Goal: Task Accomplishment & Management: Use online tool/utility

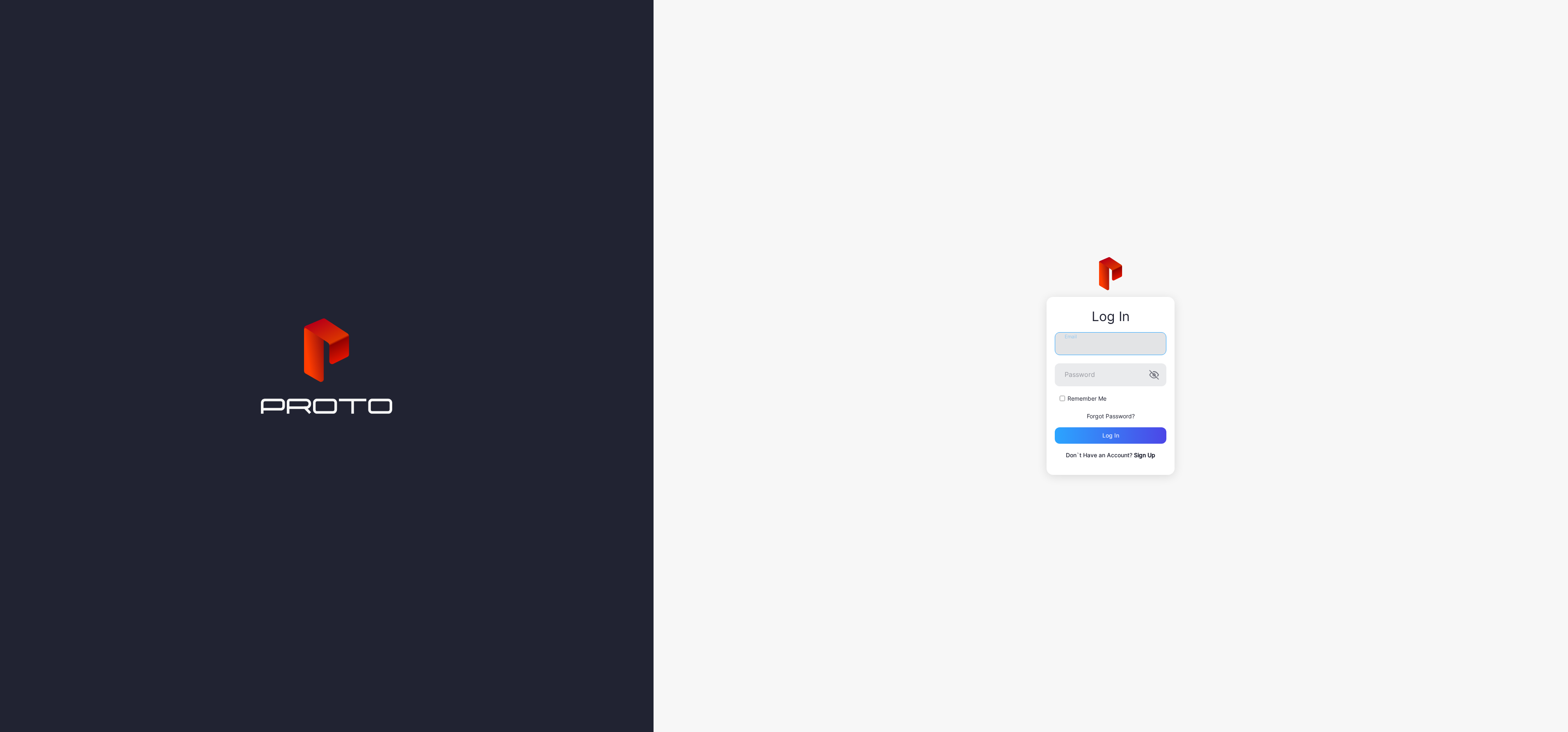
click at [1101, 348] on input "Email" at bounding box center [1110, 343] width 112 height 23
type input "*"
type input "**********"
click at [1054, 428] on button "Log in" at bounding box center [1110, 435] width 112 height 17
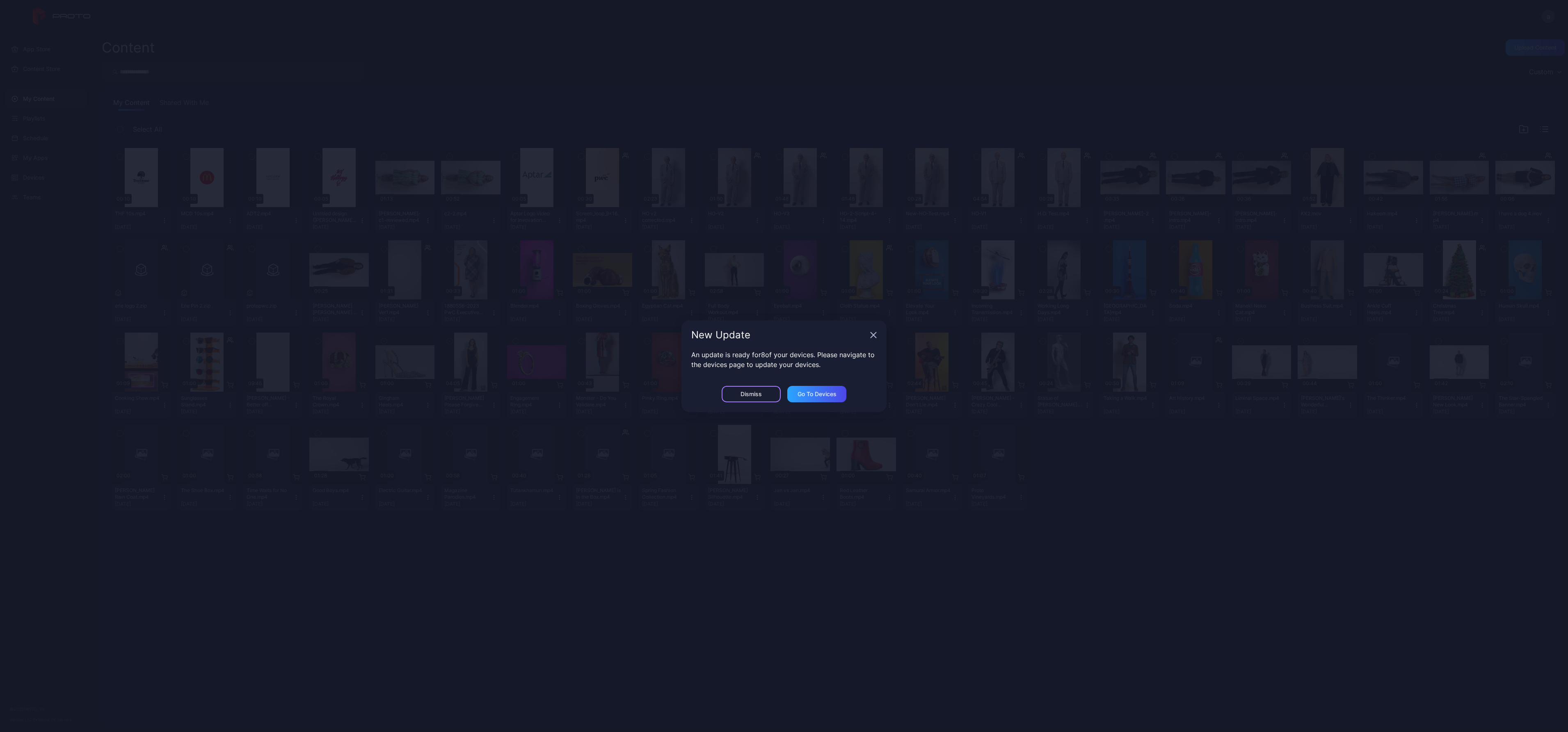
click at [756, 389] on div "Dismiss" at bounding box center [751, 394] width 59 height 17
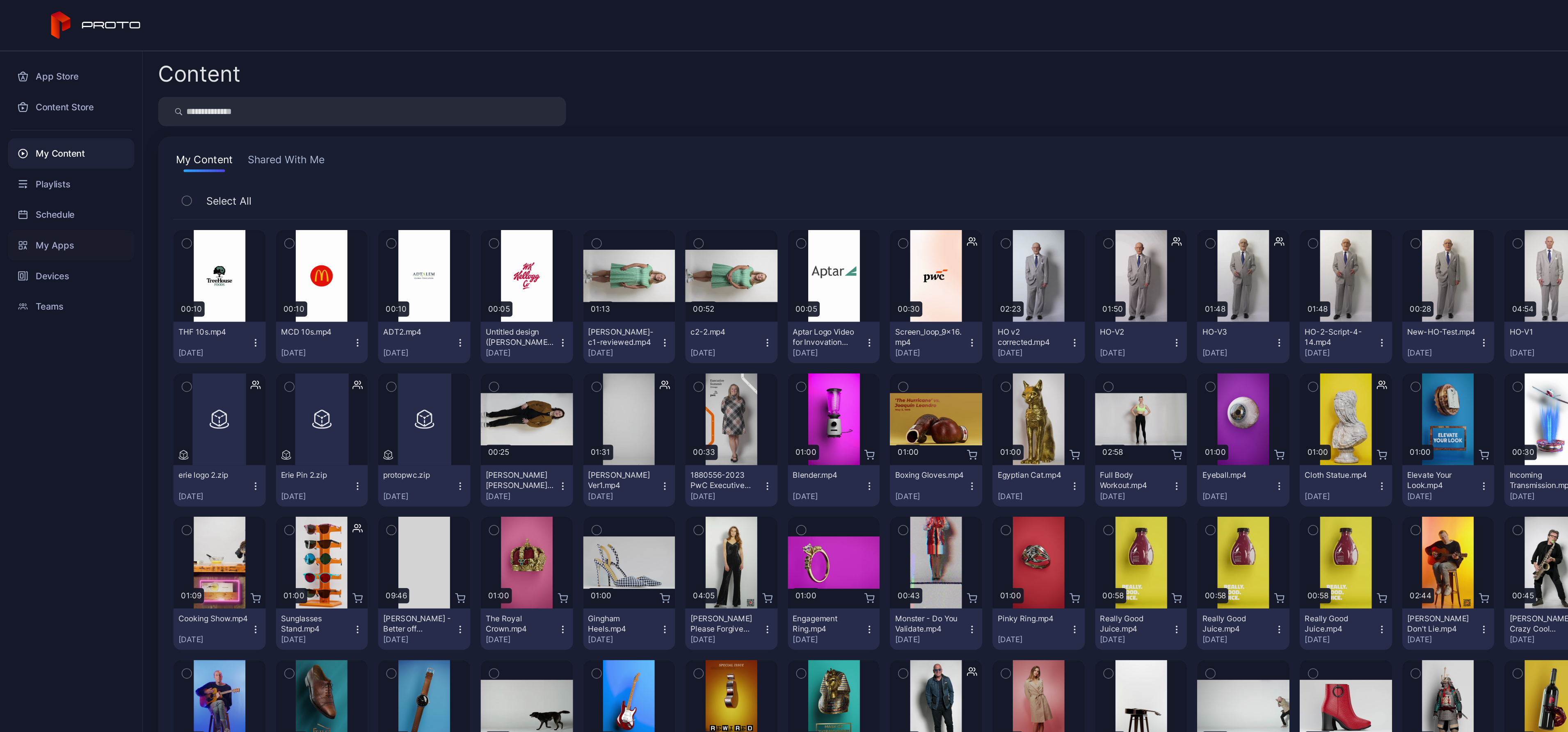
click at [39, 153] on div "My Apps" at bounding box center [46, 158] width 81 height 19
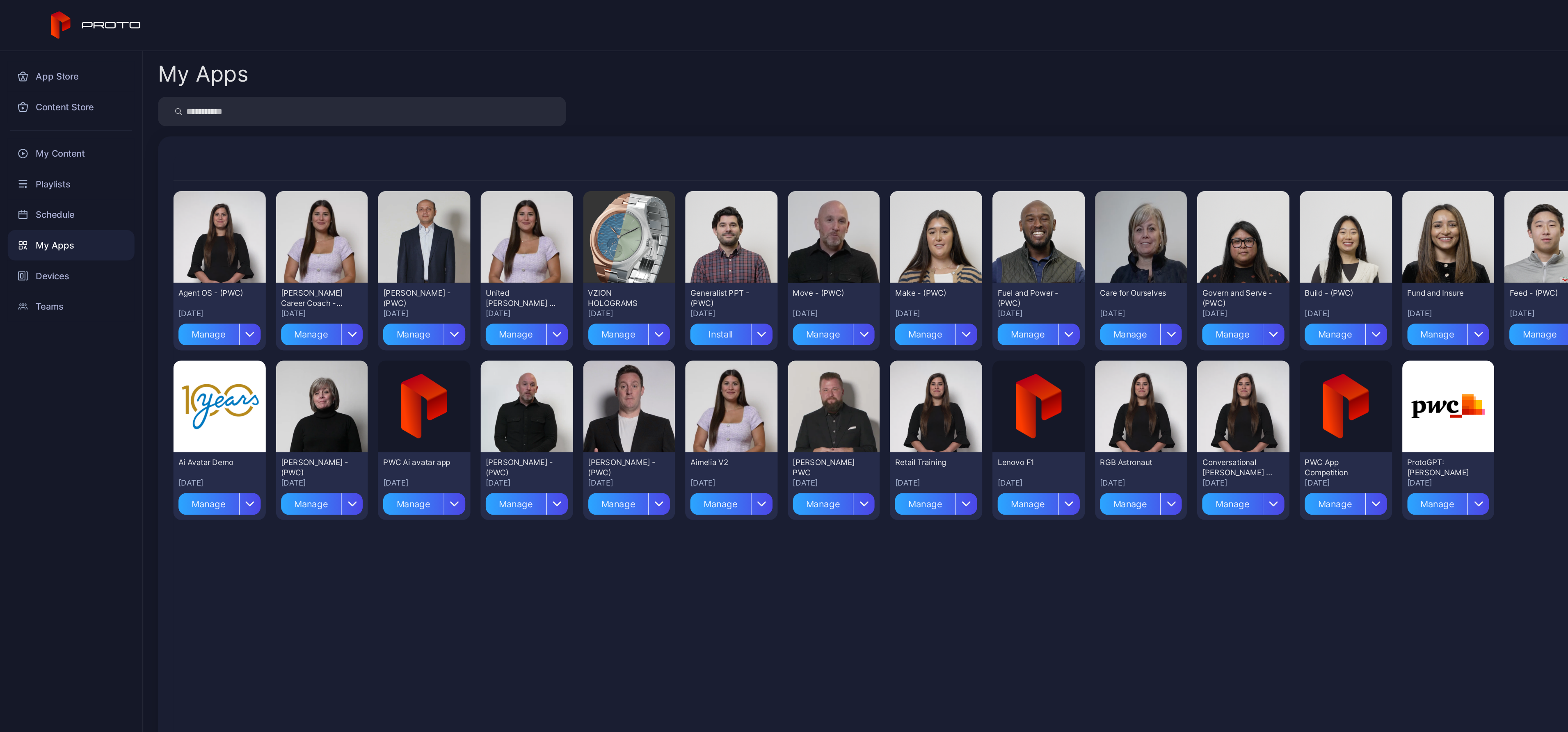
click at [315, 405] on div "Preview Agent OS - (PWC) [DATE] Manage Preview [PERSON_NAME] Career Coach - (PW…" at bounding box center [833, 416] width 1443 height 599
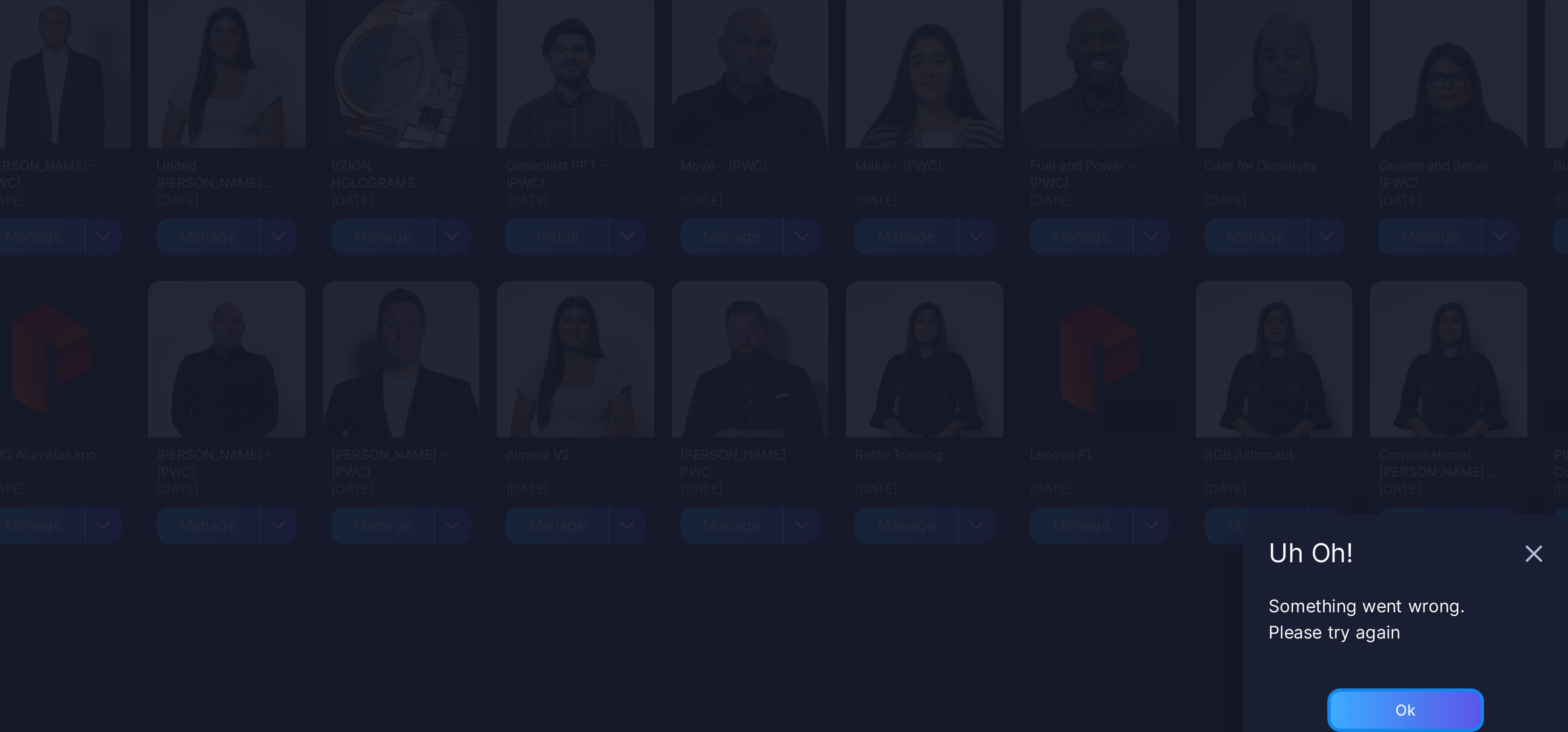
click at [780, 391] on div "Ok" at bounding box center [784, 394] width 8 height 6
